Goal: Find specific page/section

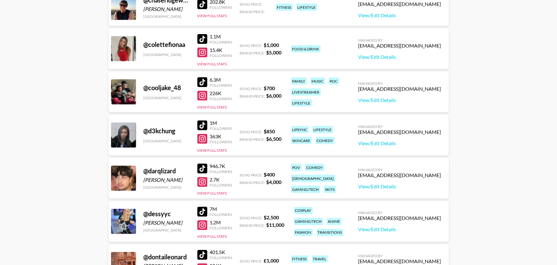
scroll to position [921, 0]
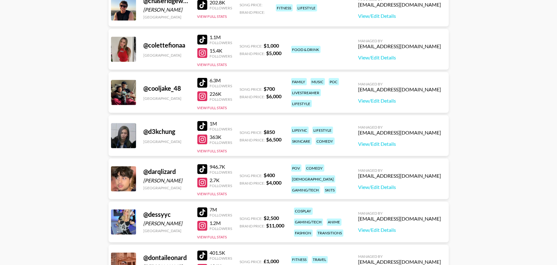
click at [203, 85] on div at bounding box center [202, 83] width 10 height 10
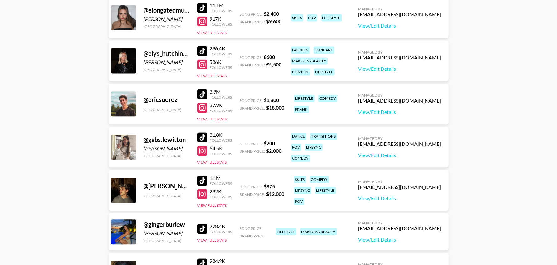
scroll to position [1297, 0]
click at [203, 96] on div at bounding box center [202, 94] width 10 height 10
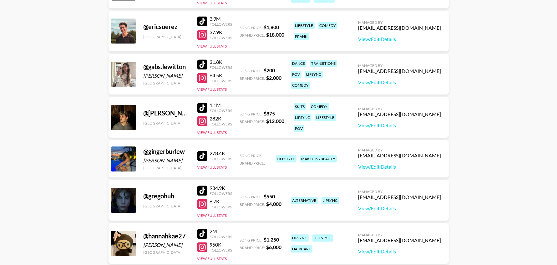
scroll to position [1373, 0]
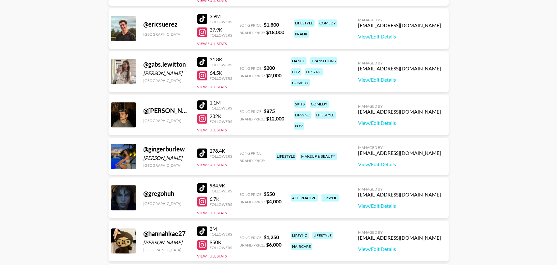
click at [203, 104] on div at bounding box center [202, 105] width 10 height 10
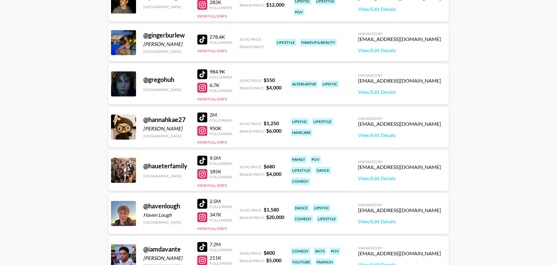
scroll to position [1486, 0]
click at [200, 73] on div at bounding box center [202, 74] width 10 height 10
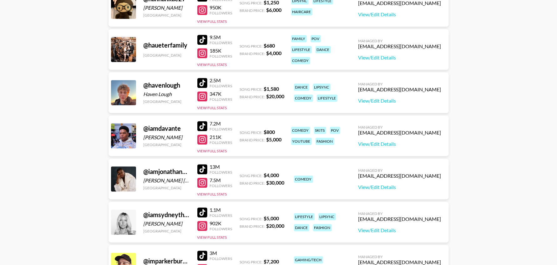
scroll to position [1606, 0]
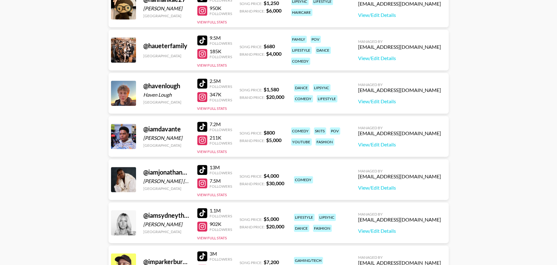
click at [166, 44] on div "@ haueterfamily" at bounding box center [166, 46] width 46 height 8
click at [207, 38] on div at bounding box center [202, 40] width 10 height 10
click at [206, 55] on div at bounding box center [202, 54] width 10 height 10
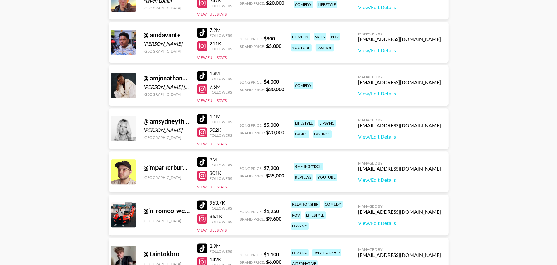
scroll to position [1755, 0]
